Goal: Navigation & Orientation: Understand site structure

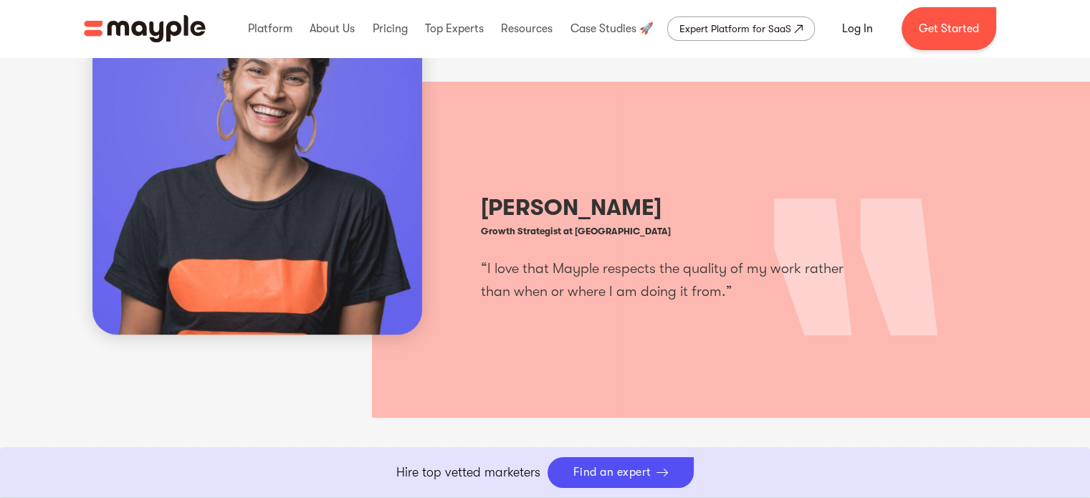
scroll to position [358, 0]
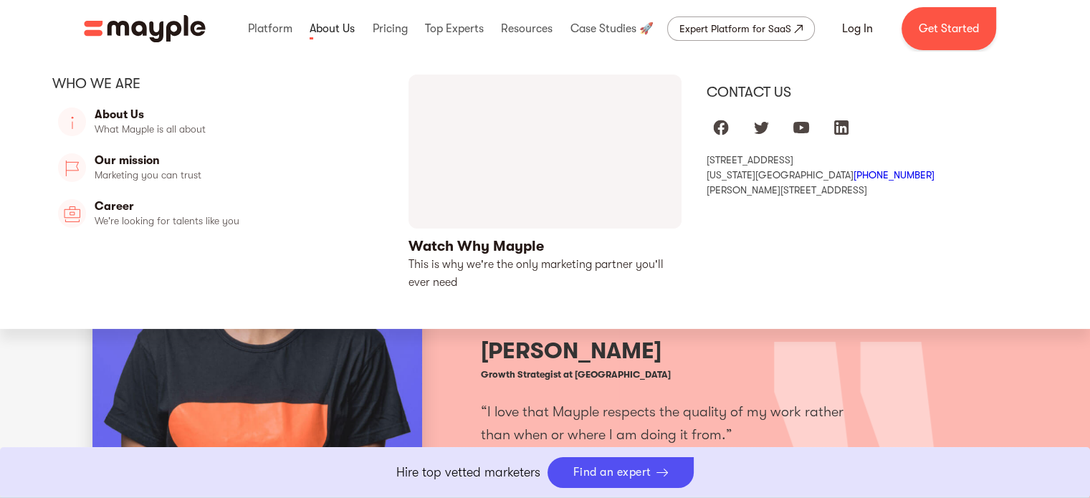
click at [333, 32] on link at bounding box center [332, 29] width 52 height 46
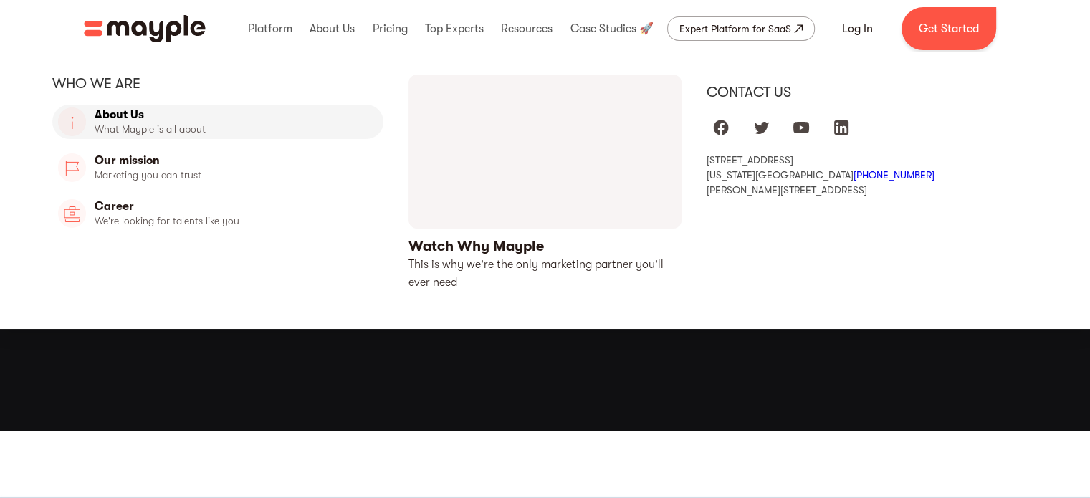
click at [154, 115] on link "About Us" at bounding box center [218, 122] width 332 height 34
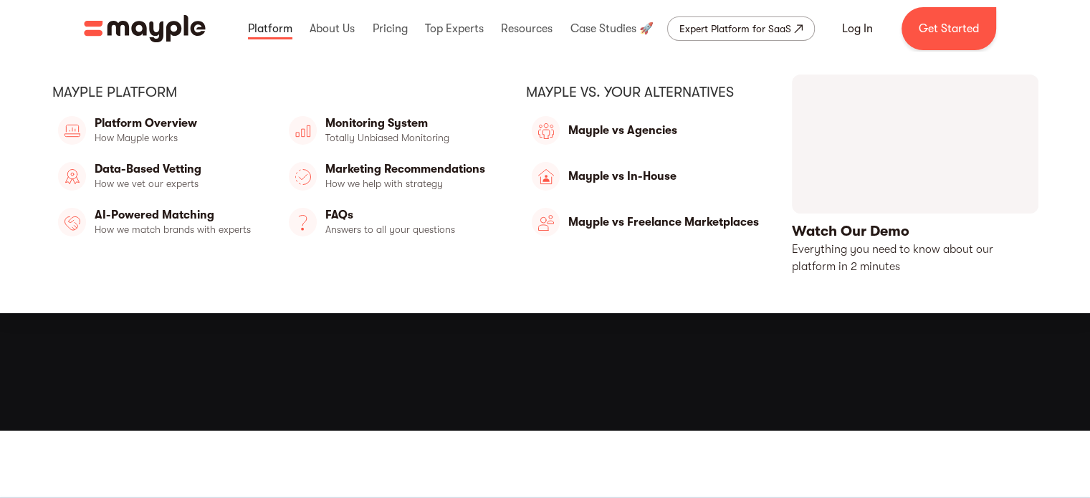
click at [274, 22] on link at bounding box center [270, 29] width 52 height 46
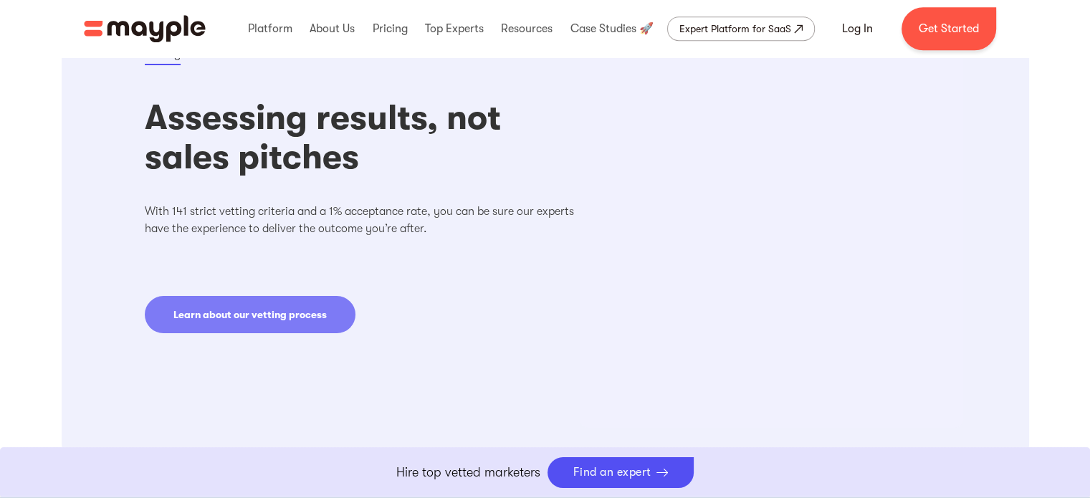
scroll to position [1075, 0]
